Goal: Task Accomplishment & Management: Manage account settings

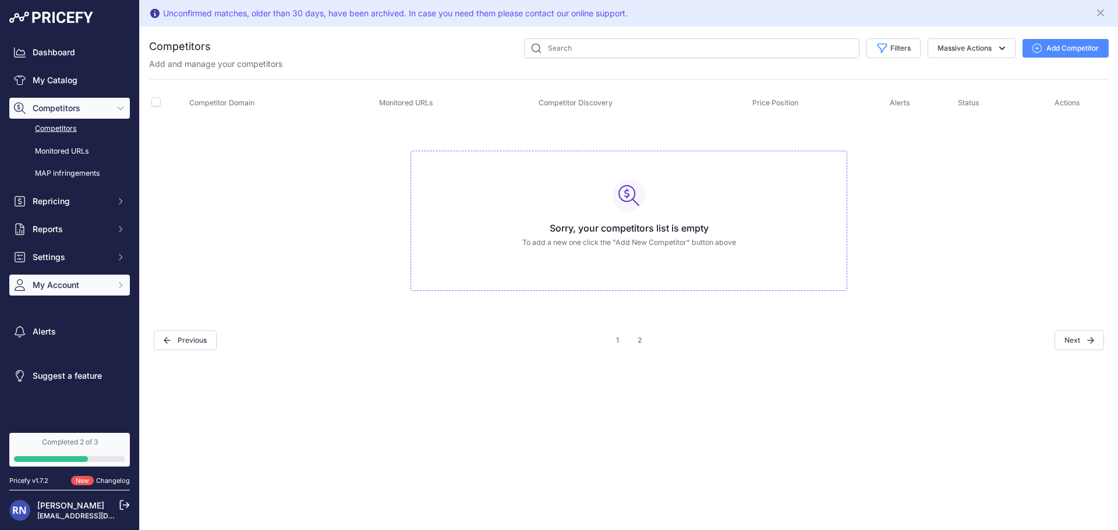
click at [77, 284] on span "My Account" at bounding box center [71, 285] width 76 height 12
click at [65, 397] on link "Billing" at bounding box center [69, 395] width 121 height 20
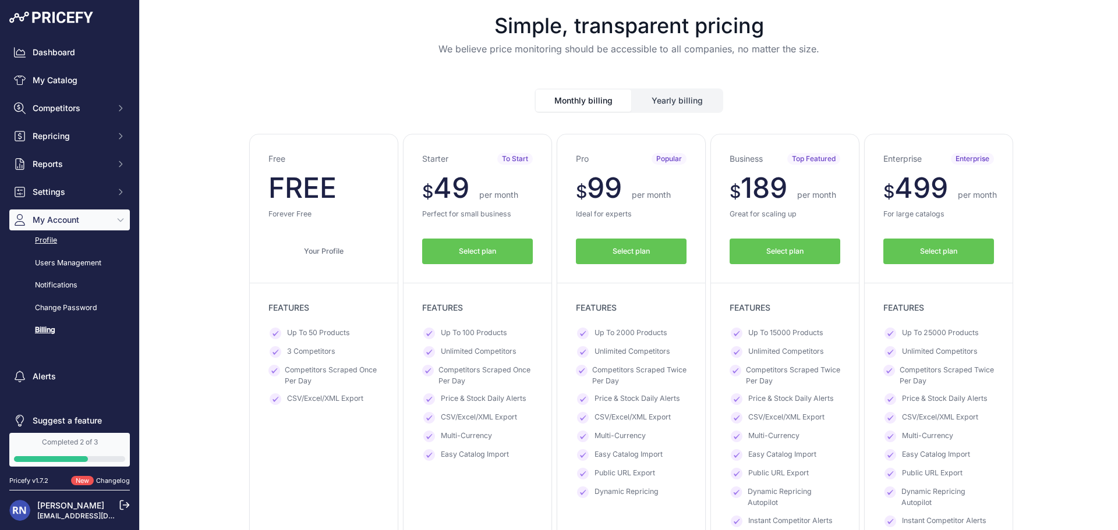
click at [41, 239] on link "Profile" at bounding box center [69, 241] width 121 height 20
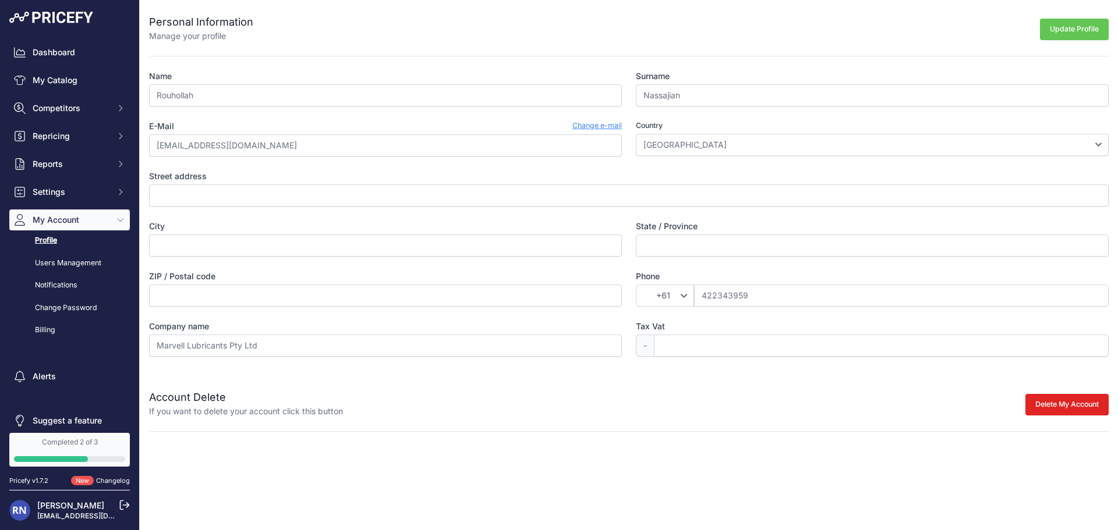
click at [1063, 418] on div "Personal Information Manage your profile Update Profile Name [GEOGRAPHIC_DATA] …" at bounding box center [629, 216] width 978 height 432
click at [1066, 409] on button "Delete My Account" at bounding box center [1066, 405] width 83 height 22
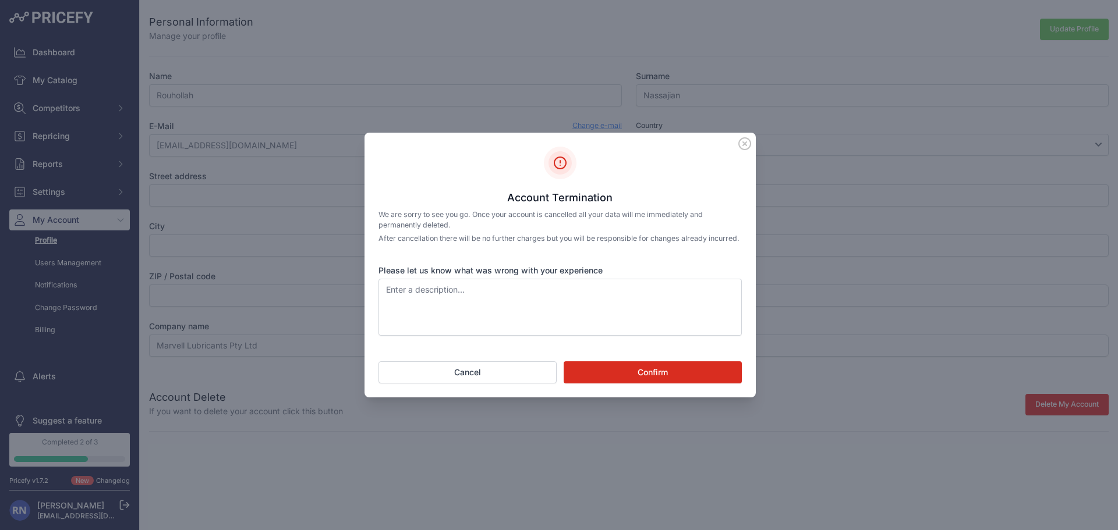
click at [667, 377] on button "Confirm" at bounding box center [653, 373] width 178 height 22
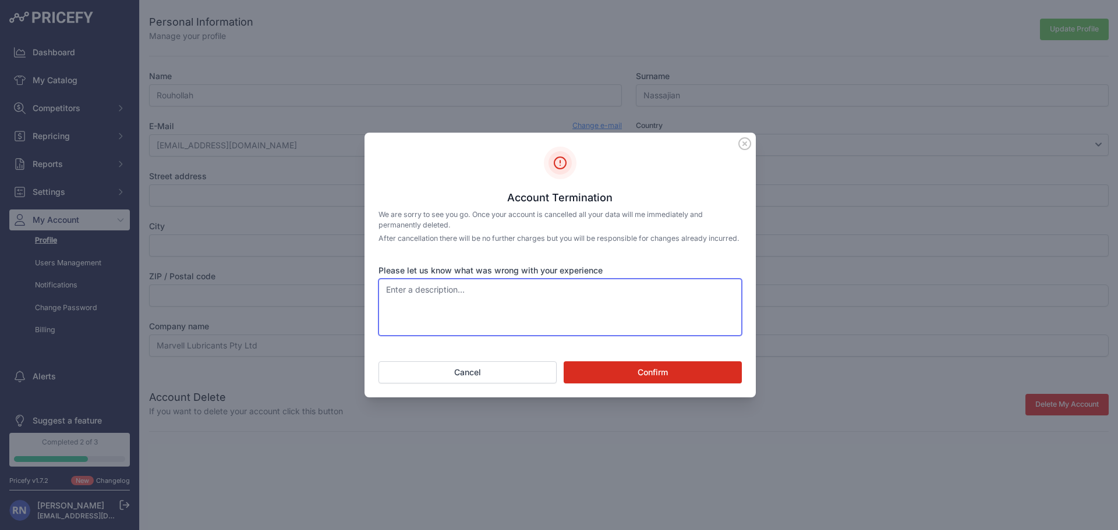
click at [558, 291] on textarea "Please let us know what was wrong with your experience" at bounding box center [559, 307] width 363 height 57
type textarea "No need"
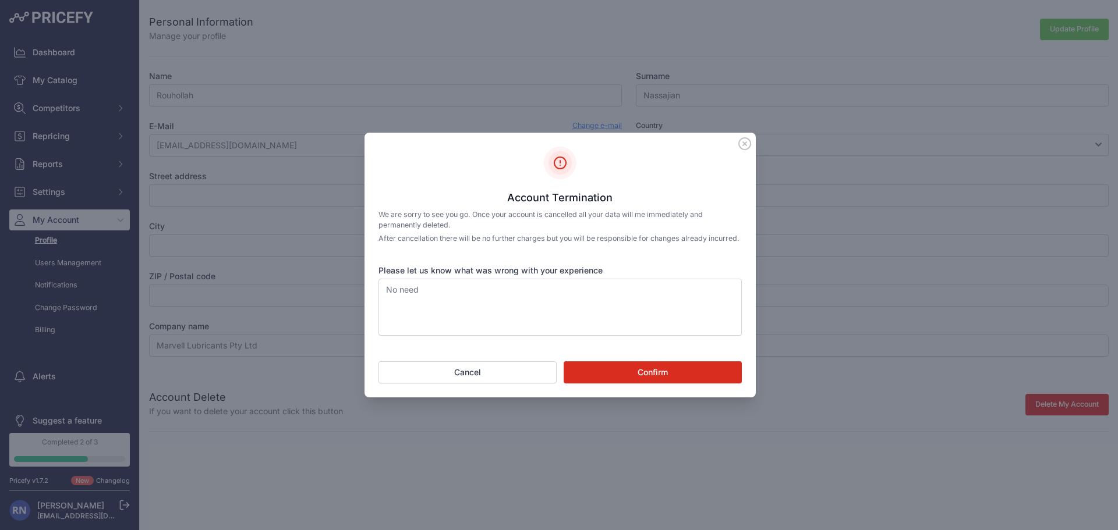
click at [671, 365] on div "Account Termination We are sorry to see you go. Once your account is cancelled …" at bounding box center [559, 265] width 391 height 265
click at [661, 368] on button "Confirm" at bounding box center [653, 373] width 178 height 22
